Goal: Information Seeking & Learning: Check status

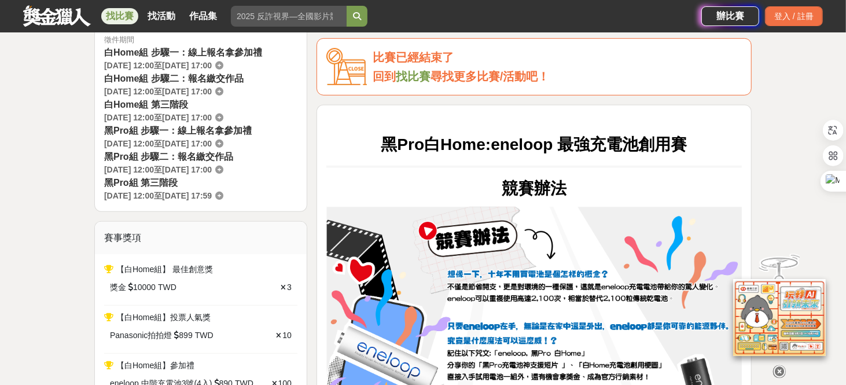
scroll to position [443, 0]
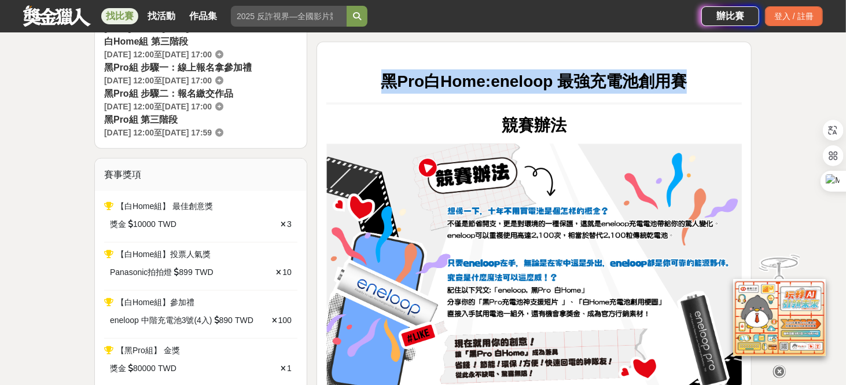
drag, startPoint x: 384, startPoint y: 80, endPoint x: 691, endPoint y: 83, distance: 306.9
click at [691, 83] on p "黑Pro白Home:eneloop 最強充電池創用賽" at bounding box center [535, 81] width 416 height 24
copy strong "黑Pro白Home:eneloop 最強充電池創用賽"
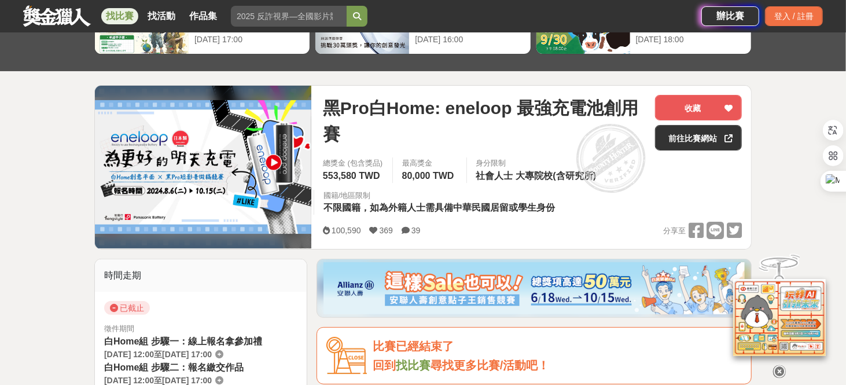
scroll to position [155, 0]
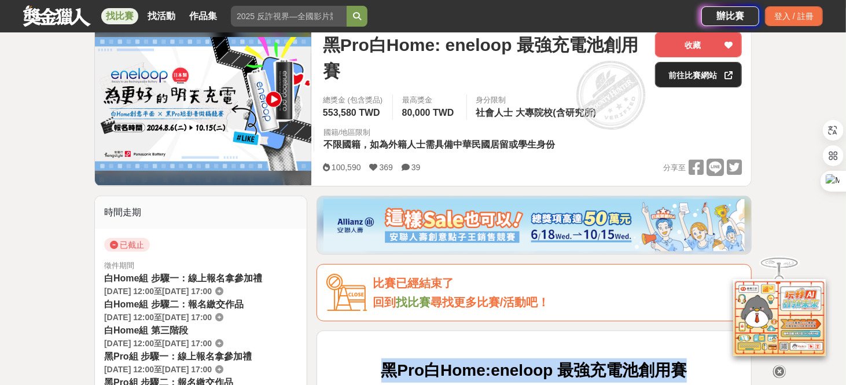
click at [698, 76] on link "前往比賽網站" at bounding box center [698, 74] width 87 height 25
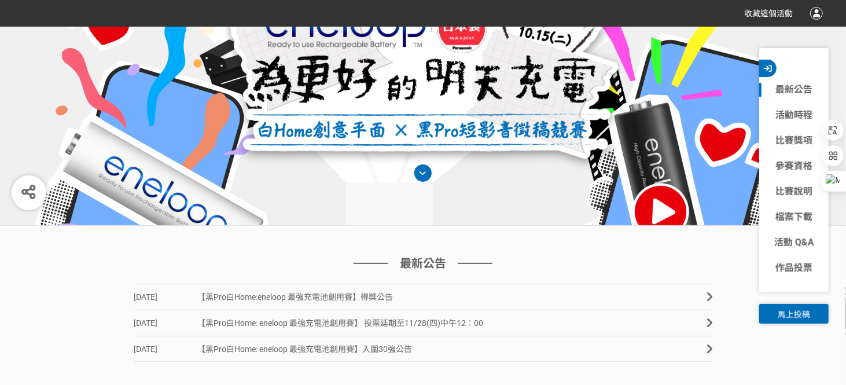
scroll to position [316, 0]
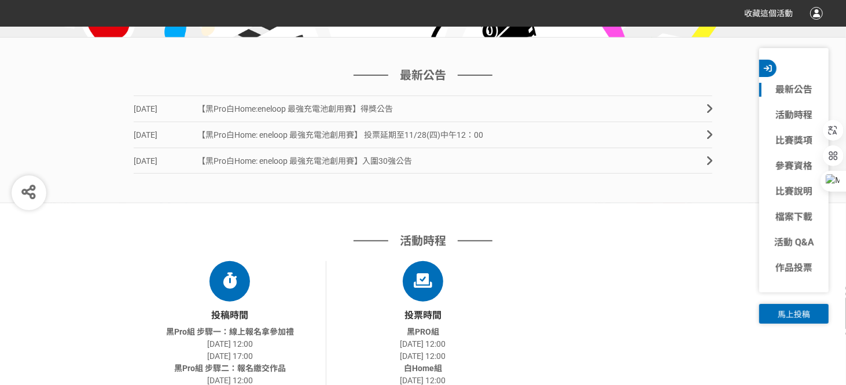
click at [380, 105] on span "【黑Pro白Home:eneloop 最強充電池創用賽】得獎公告" at bounding box center [295, 108] width 196 height 9
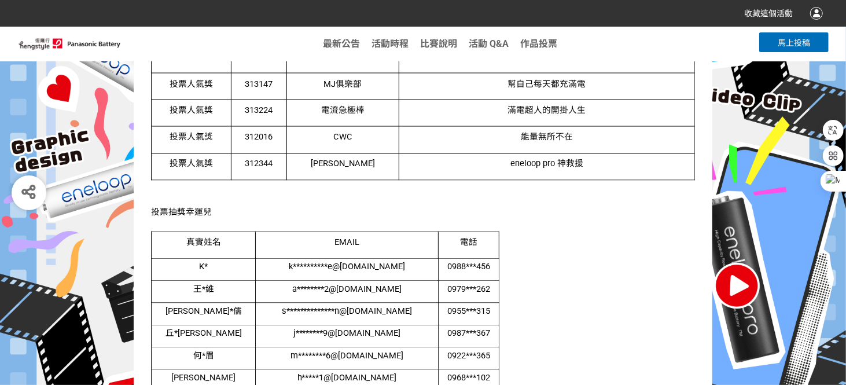
scroll to position [1177, 0]
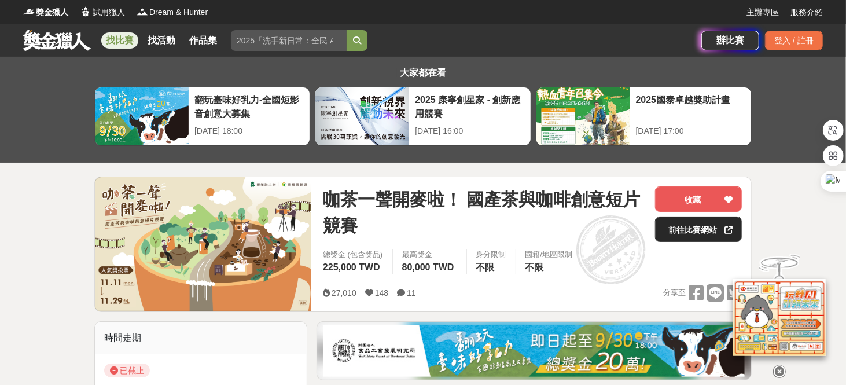
click at [682, 233] on link "前往比賽網站" at bounding box center [698, 229] width 87 height 25
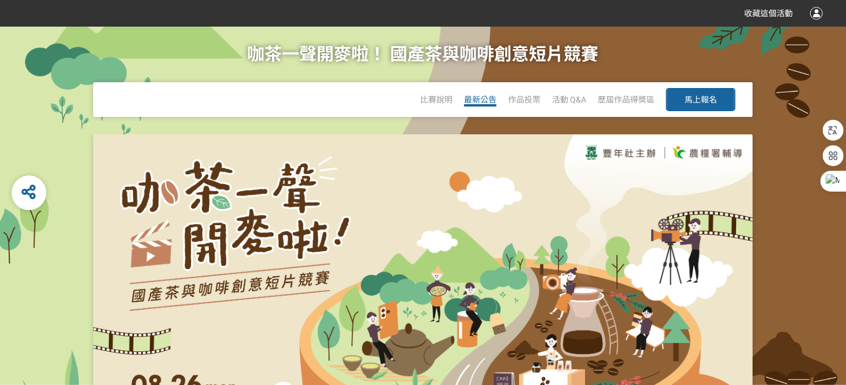
click at [487, 98] on span "最新公告" at bounding box center [480, 99] width 32 height 9
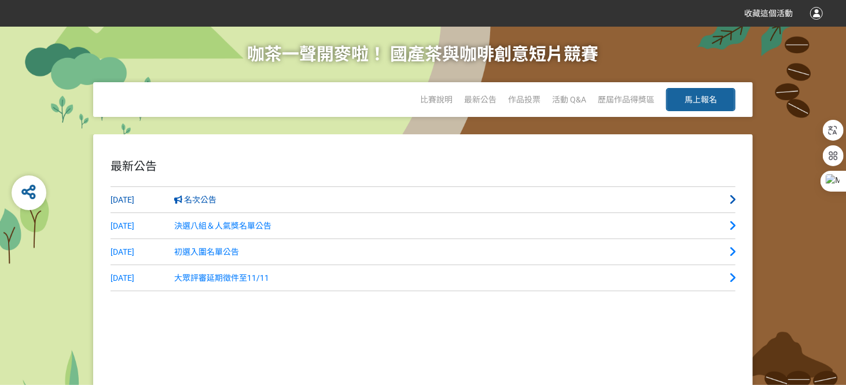
click at [193, 200] on span "名次公告" at bounding box center [195, 199] width 43 height 9
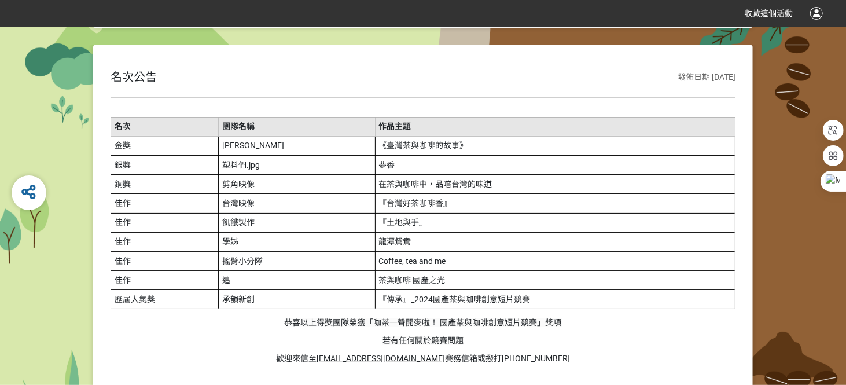
scroll to position [67, 0]
